Goal: Transaction & Acquisition: Purchase product/service

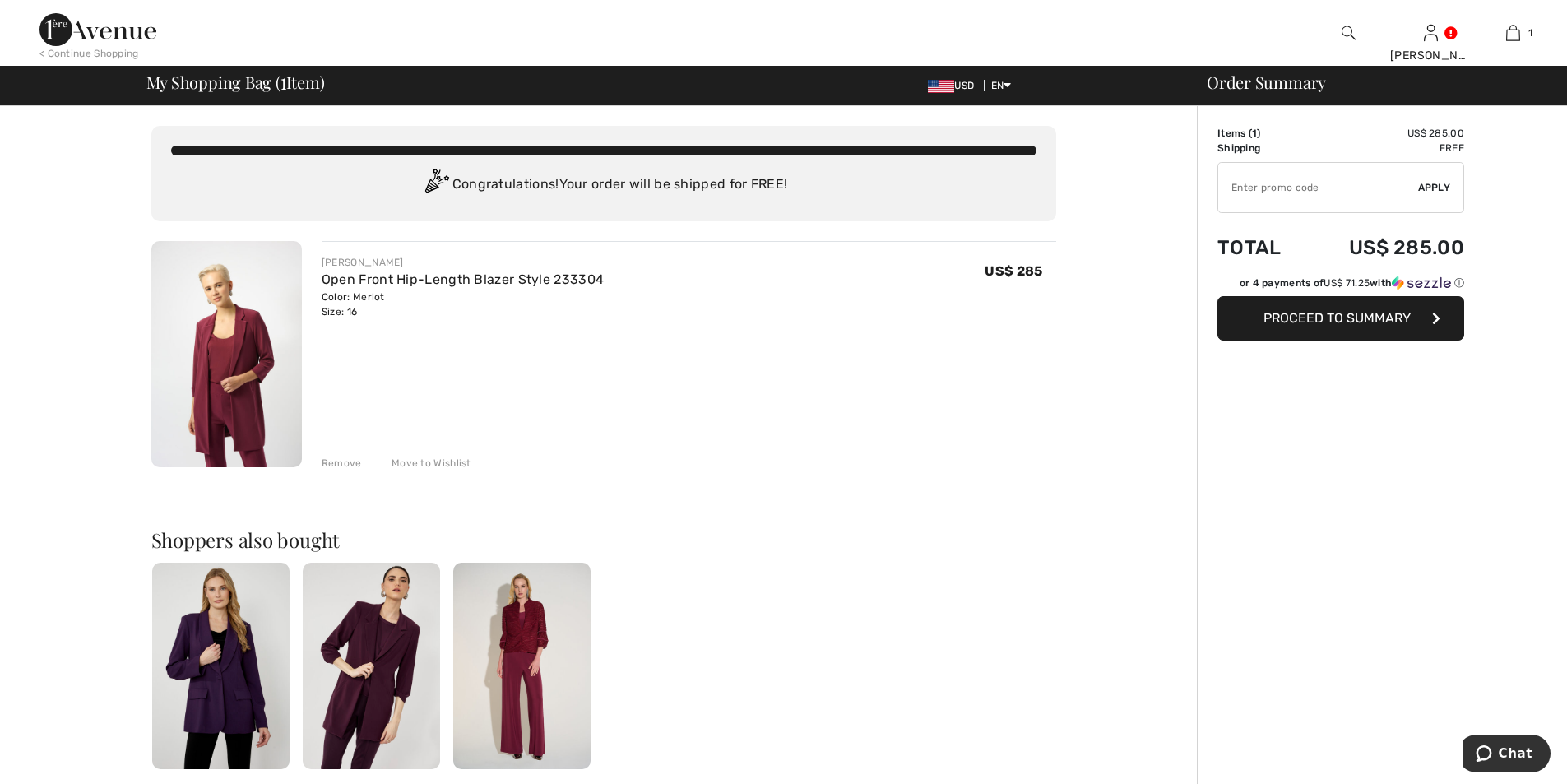
click at [341, 704] on img at bounding box center [371, 666] width 137 height 207
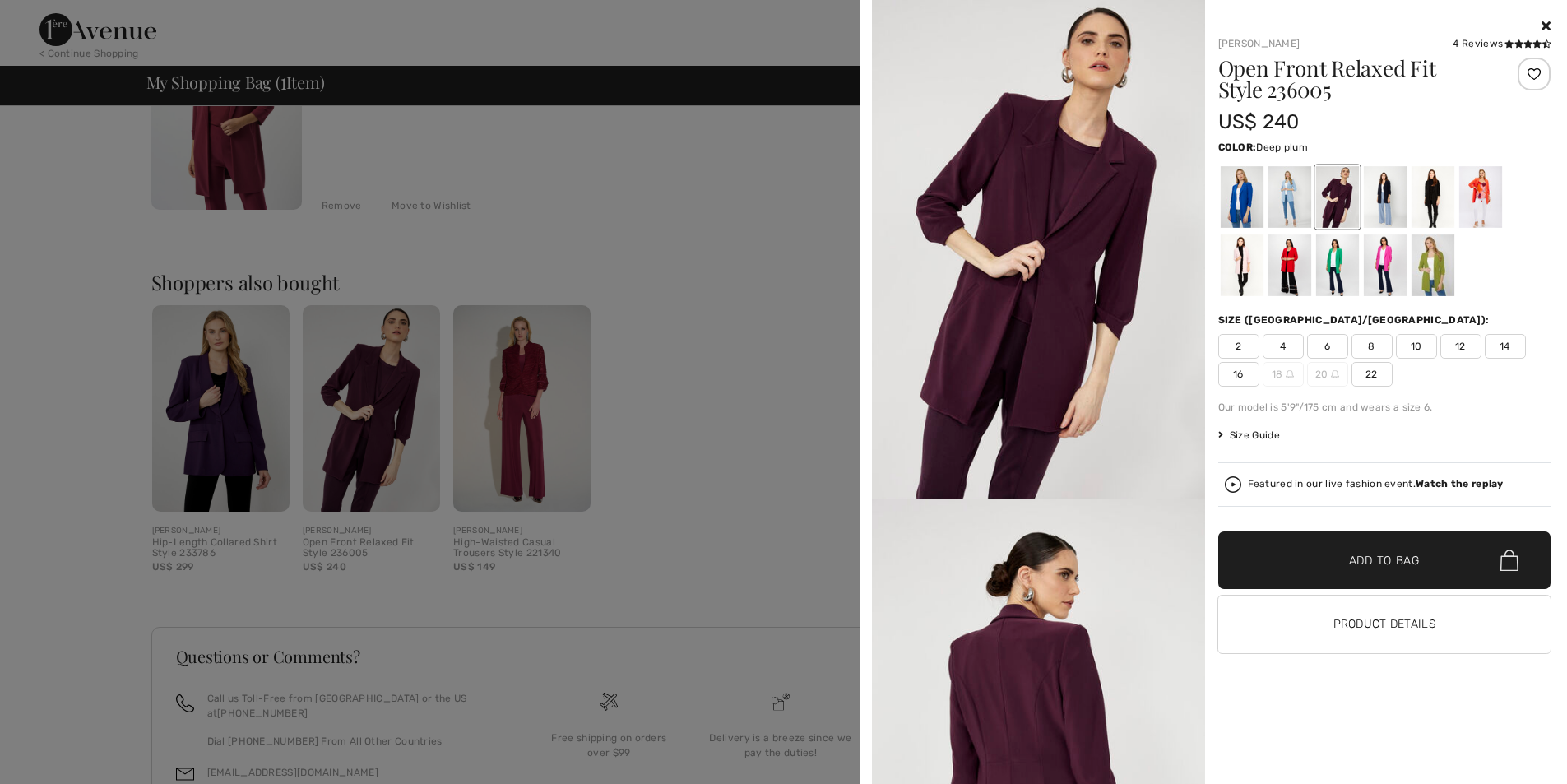
scroll to position [280, 0]
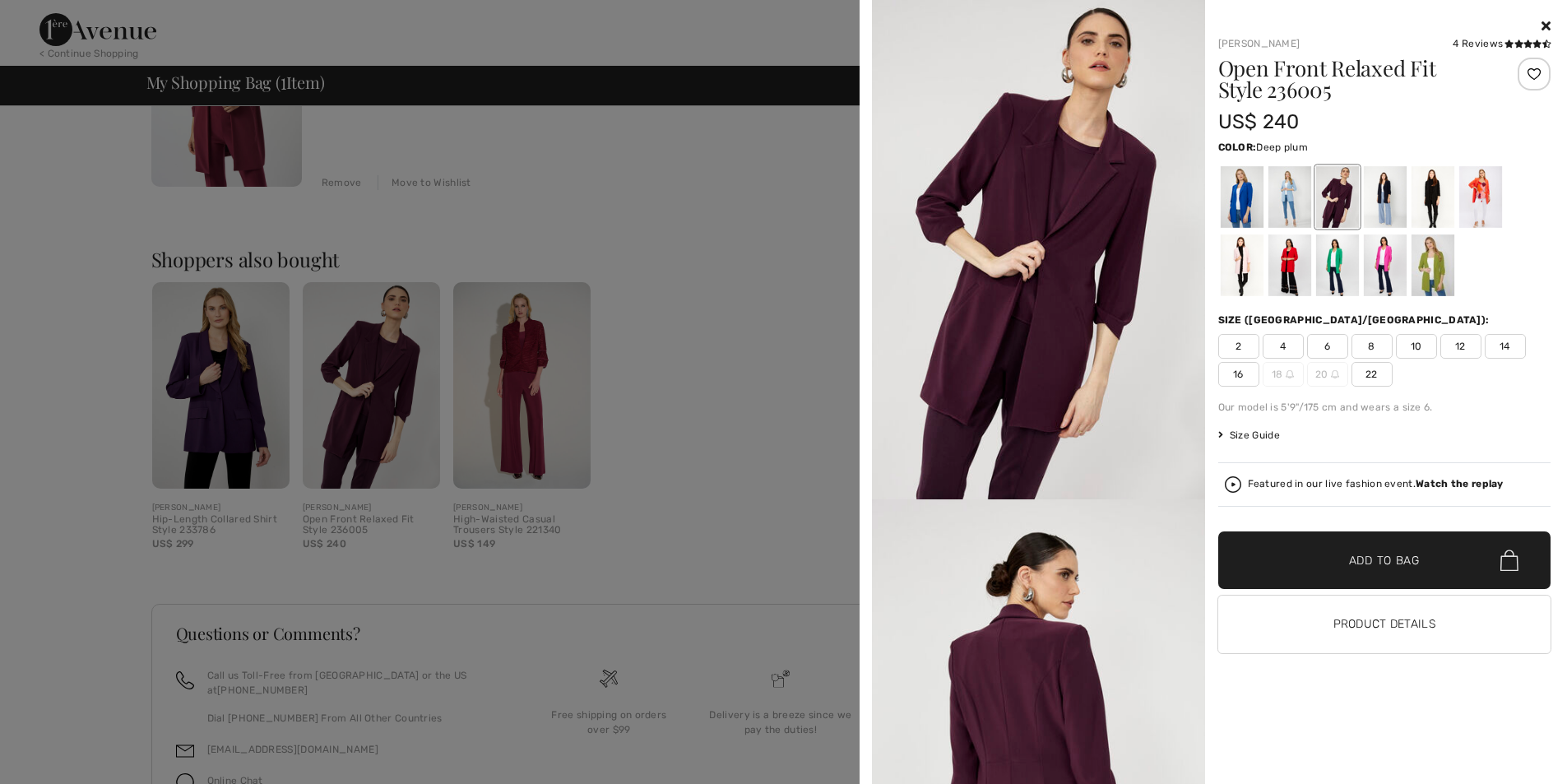
click at [1082, 403] on img at bounding box center [1039, 249] width 333 height 499
click at [1239, 381] on span "16" at bounding box center [1238, 374] width 41 height 25
click at [1082, 275] on img at bounding box center [1039, 249] width 333 height 499
click at [1258, 74] on h1 "Open Front Relaxed Fit Style 236005" at bounding box center [1357, 78] width 278 height 43
click at [1515, 45] on icon at bounding box center [1519, 43] width 9 height 9
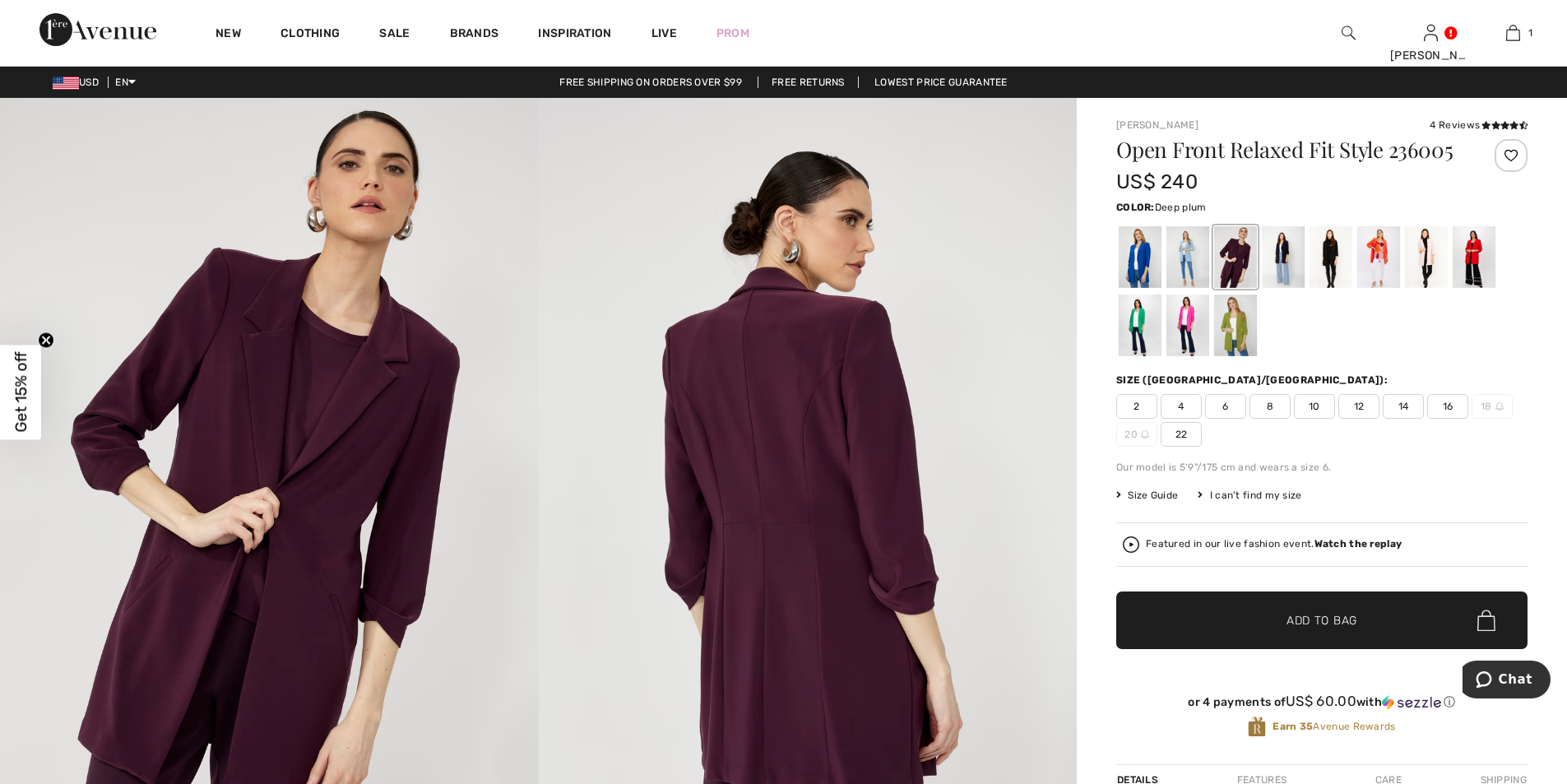
click at [1451, 414] on span "16" at bounding box center [1447, 406] width 41 height 25
